Goal: Task Accomplishment & Management: Use online tool/utility

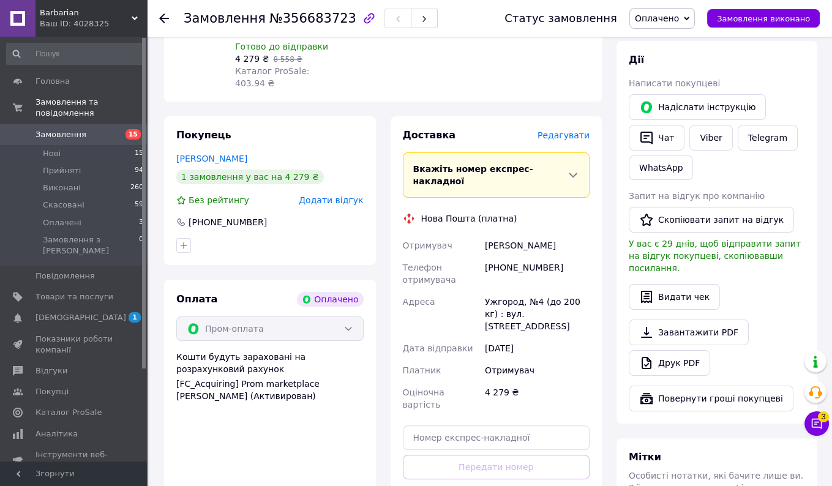
scroll to position [625, 0]
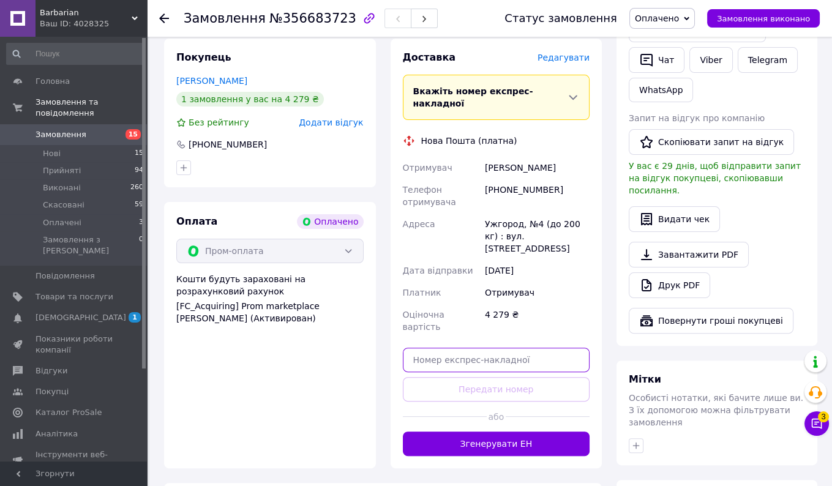
click at [459, 348] on input "text" at bounding box center [496, 360] width 187 height 24
paste input "20451224828258"
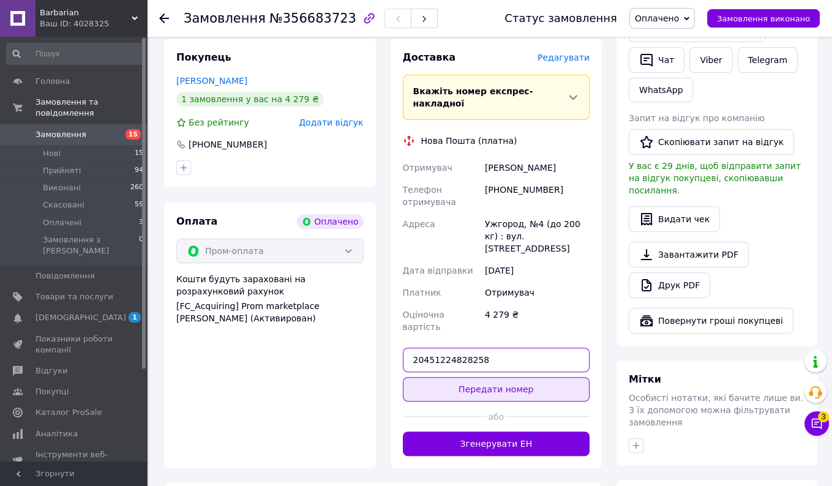
type input "20451224828258"
click at [478, 377] on button "Передати номер" at bounding box center [496, 389] width 187 height 24
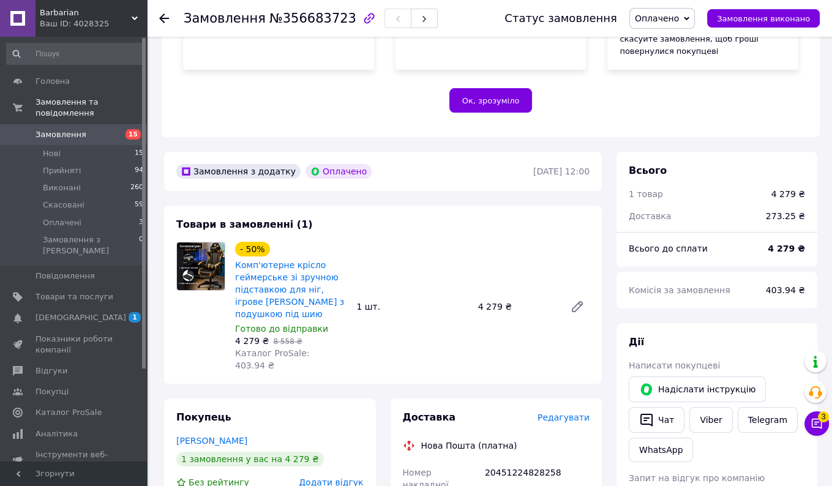
scroll to position [261, 0]
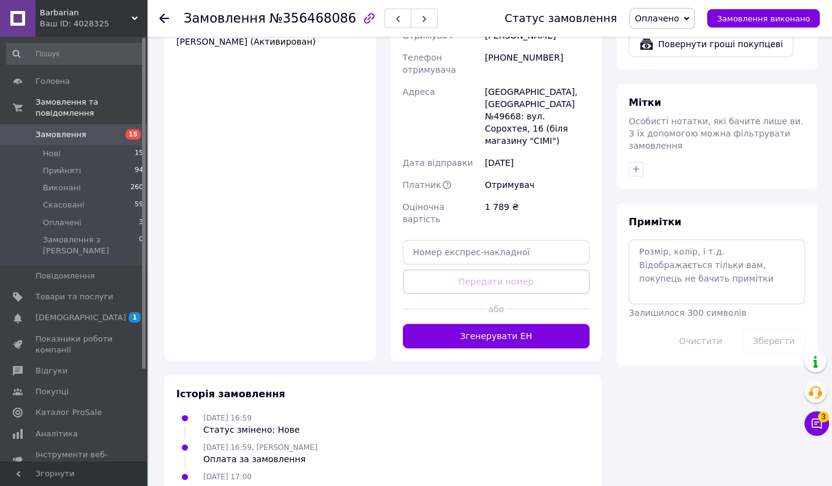
scroll to position [915, 0]
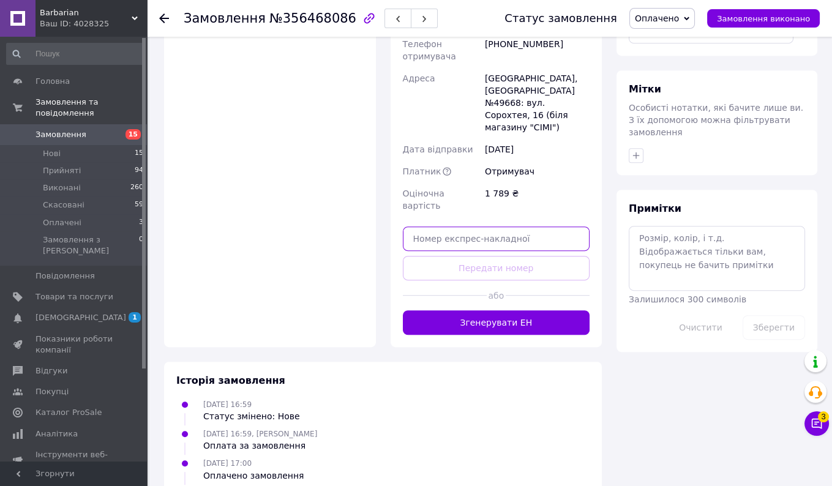
click at [484, 227] on input "text" at bounding box center [496, 239] width 187 height 24
paste input "20451224576234"
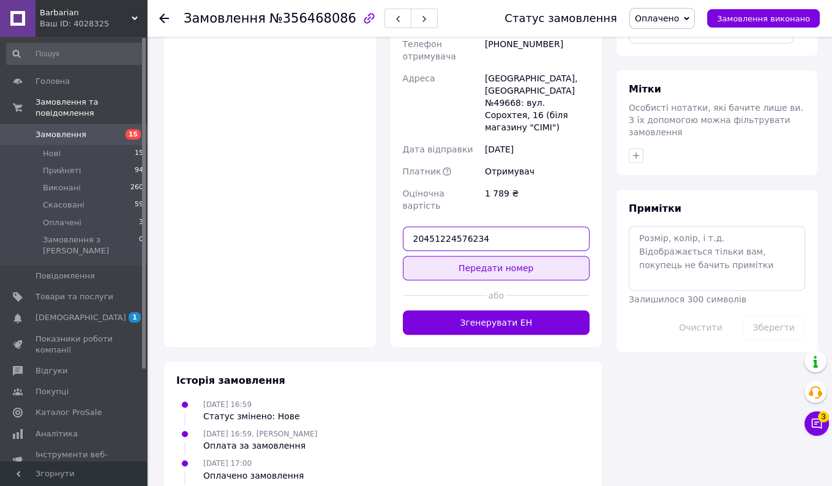
type input "20451224576234"
click at [471, 256] on button "Передати номер" at bounding box center [496, 268] width 187 height 24
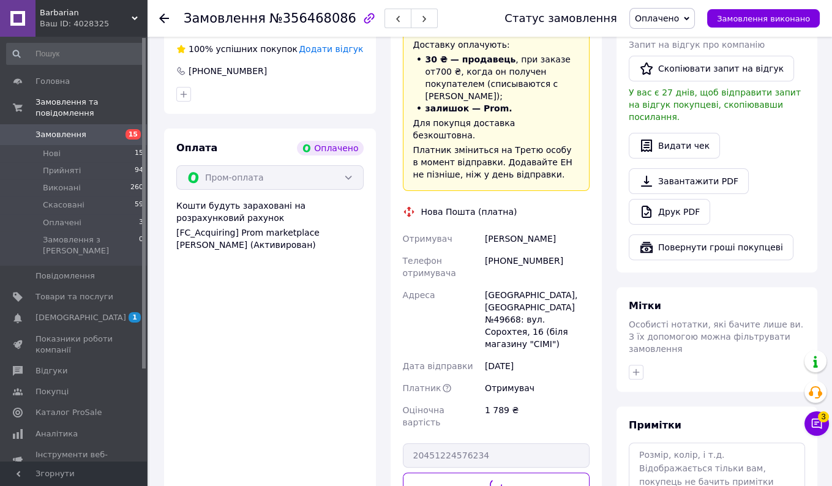
scroll to position [697, 0]
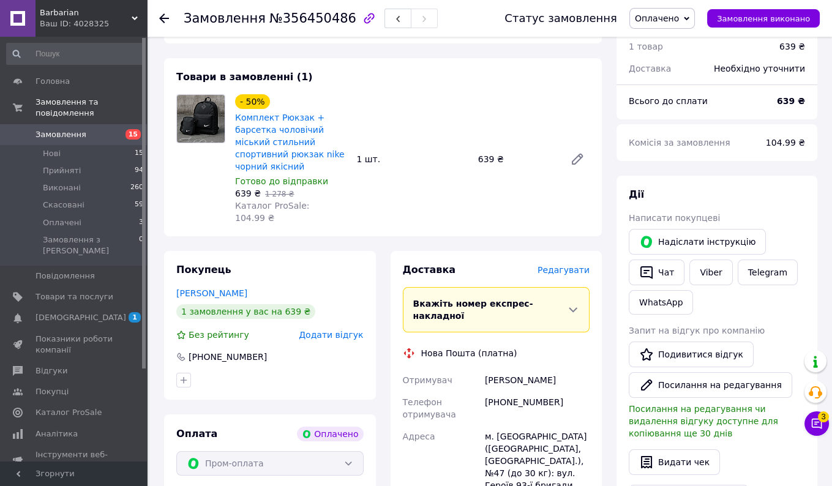
scroll to position [413, 0]
drag, startPoint x: 555, startPoint y: 362, endPoint x: 490, endPoint y: 362, distance: 65.5
click at [490, 391] on div "[PHONE_NUMBER]" at bounding box center [537, 408] width 110 height 34
click at [566, 369] on div "[PERSON_NAME]" at bounding box center [537, 380] width 110 height 22
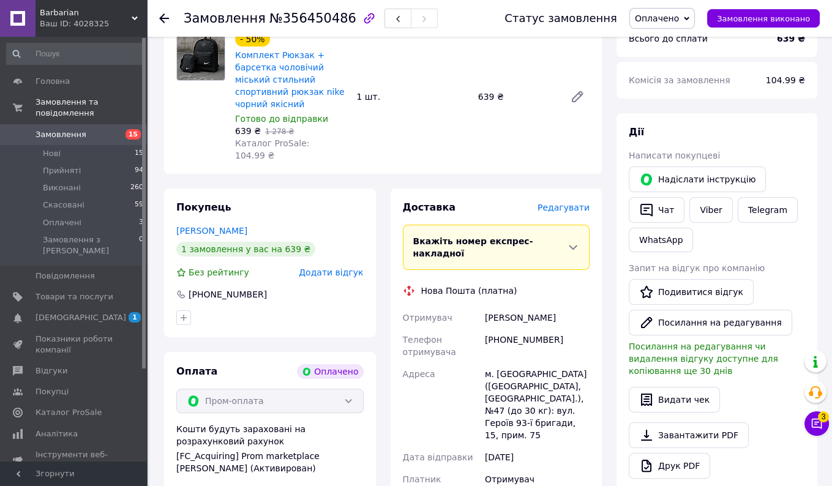
scroll to position [472, 0]
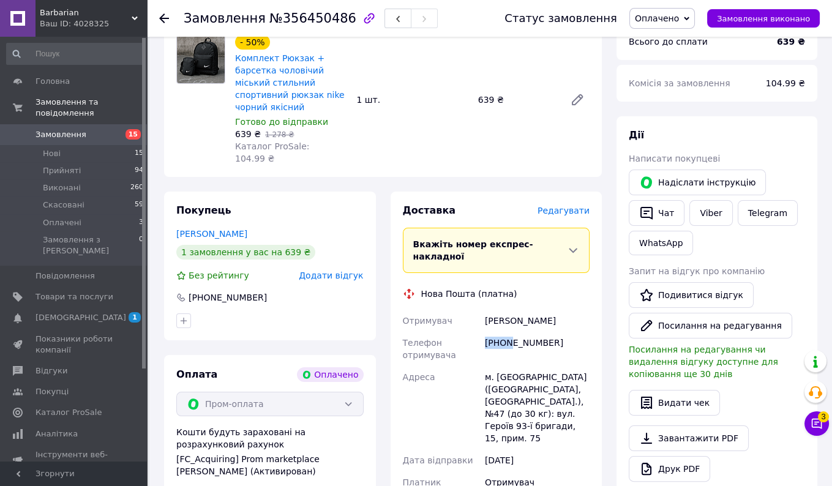
drag, startPoint x: 560, startPoint y: 298, endPoint x: 511, endPoint y: 309, distance: 50.2
click at [511, 332] on div "[PHONE_NUMBER]" at bounding box center [537, 349] width 110 height 34
copy div "677143252"
drag, startPoint x: 565, startPoint y: 305, endPoint x: 505, endPoint y: 306, distance: 60.0
click at [504, 332] on div "[PHONE_NUMBER]" at bounding box center [537, 349] width 110 height 34
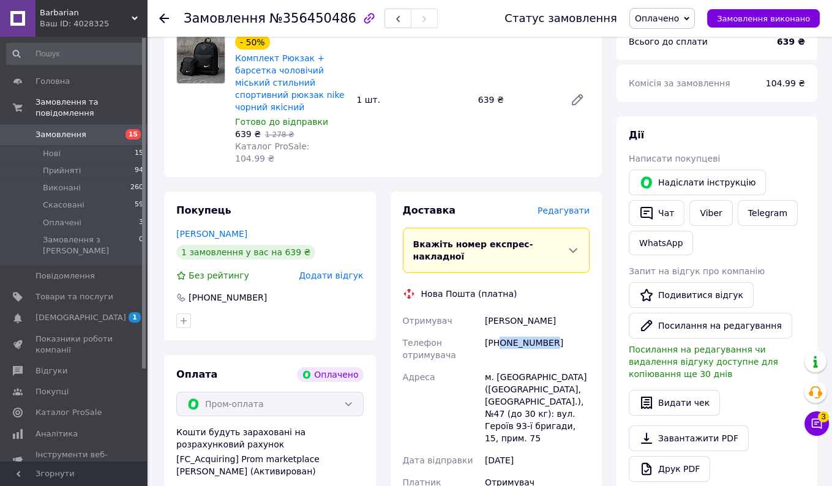
drag, startPoint x: 502, startPoint y: 306, endPoint x: 564, endPoint y: 305, distance: 61.8
click at [564, 332] on div "+380677143252" at bounding box center [537, 349] width 110 height 34
copy div "0677143252"
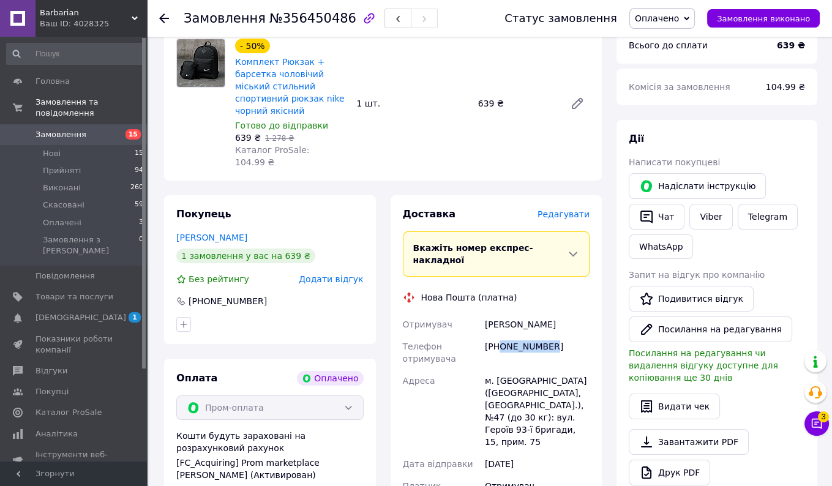
scroll to position [809, 0]
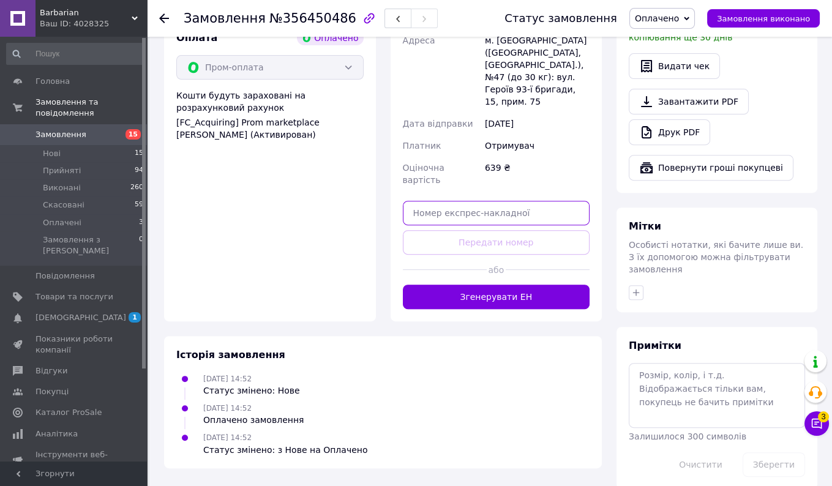
click at [481, 201] on input "text" at bounding box center [496, 213] width 187 height 24
paste input "20451224016933"
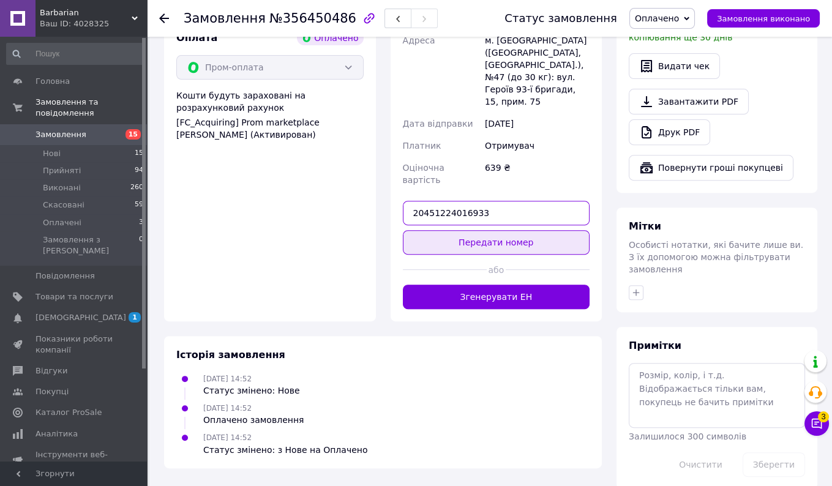
type input "20451224016933"
click at [468, 230] on button "Передати номер" at bounding box center [496, 242] width 187 height 24
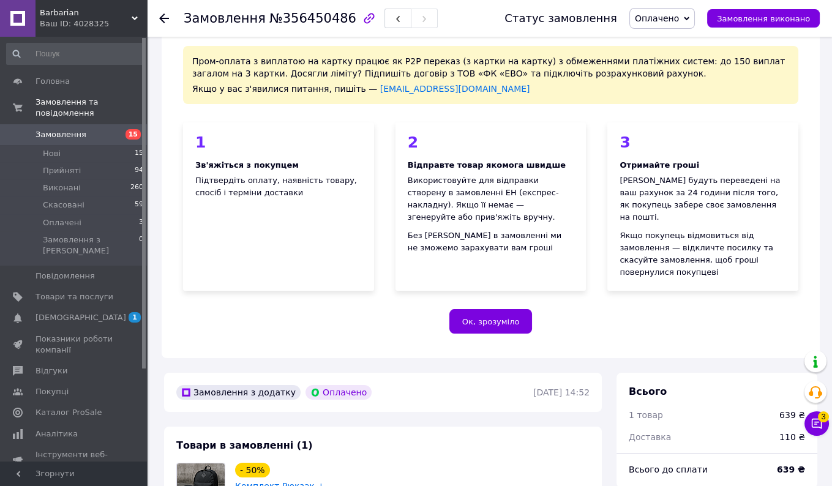
scroll to position [29, 0]
